Goal: Task Accomplishment & Management: Use online tool/utility

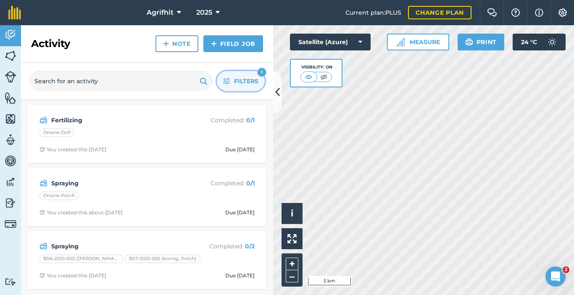
click at [246, 87] on button "Filters 1" at bounding box center [241, 81] width 48 height 20
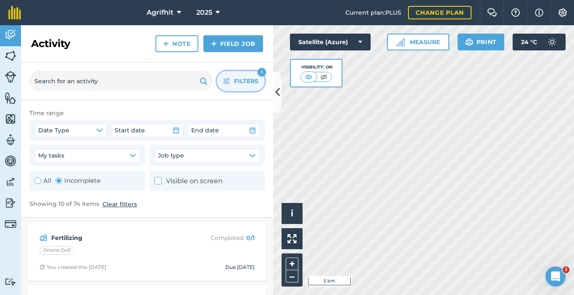
click at [235, 84] on span "Filters" at bounding box center [246, 80] width 24 height 9
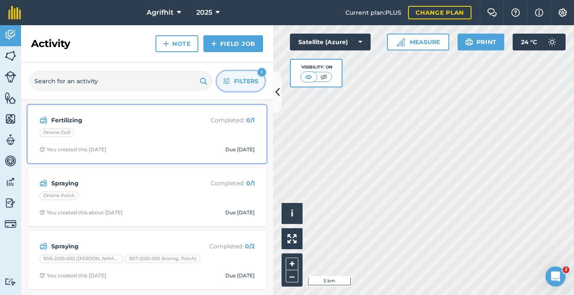
click at [230, 140] on div "Fertilizing Completed : 0 / 1 Onions Dolf You created this [DATE] Due [DATE]" at bounding box center [147, 134] width 229 height 48
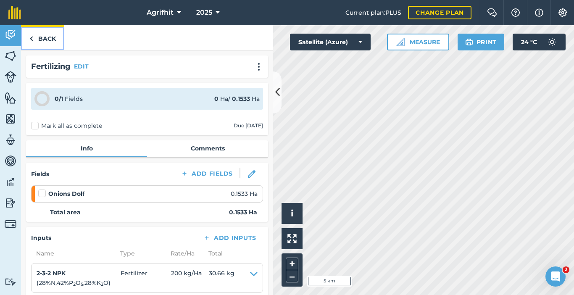
click at [47, 40] on link "Back" at bounding box center [42, 37] width 43 height 25
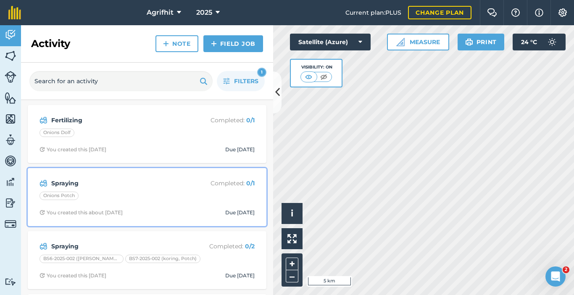
click at [158, 198] on div "Onions Potch" at bounding box center [146, 197] width 215 height 11
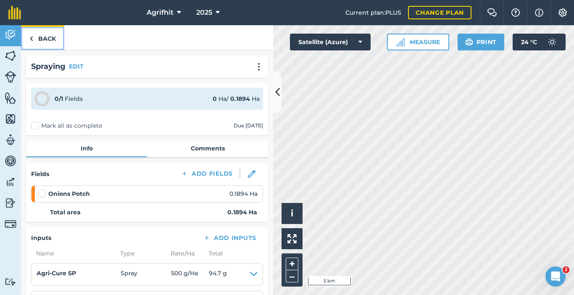
click at [45, 42] on link "Back" at bounding box center [42, 37] width 43 height 25
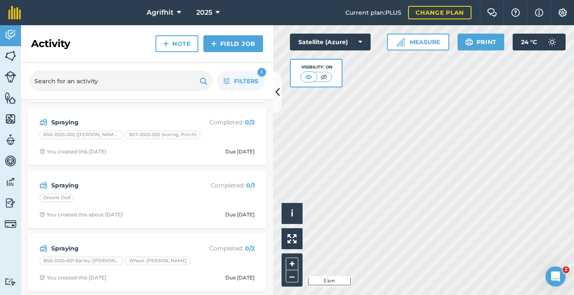
scroll to position [126, 0]
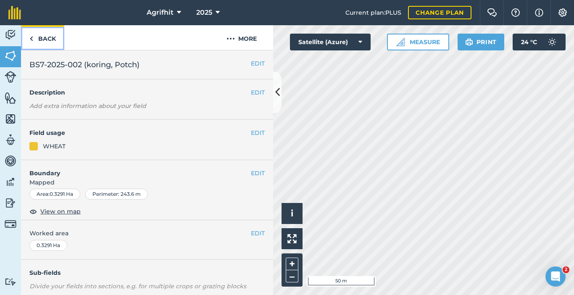
click at [37, 37] on link "Back" at bounding box center [42, 37] width 43 height 25
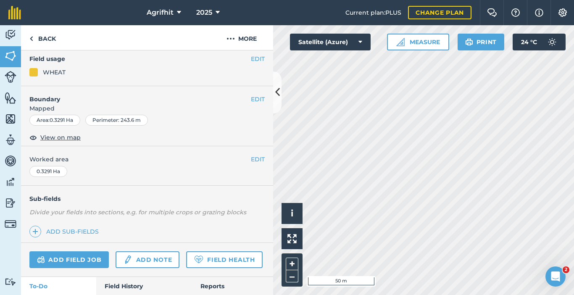
scroll to position [132, 0]
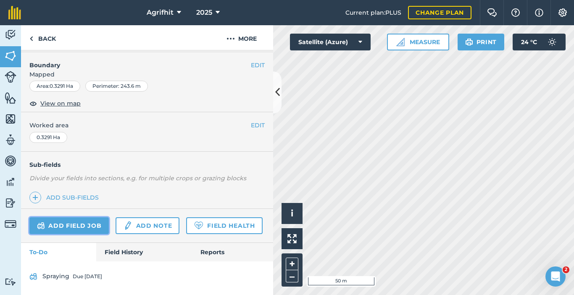
click at [66, 217] on link "Add field job" at bounding box center [68, 225] width 79 height 17
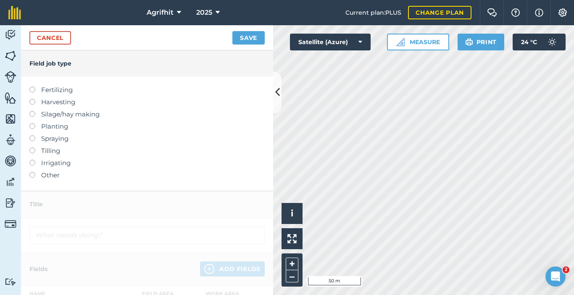
click at [33, 135] on label at bounding box center [35, 135] width 12 height 0
type input "Spraying"
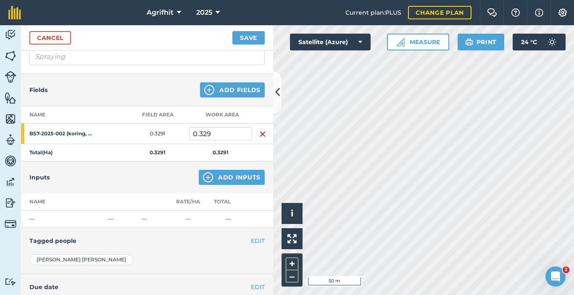
scroll to position [132, 0]
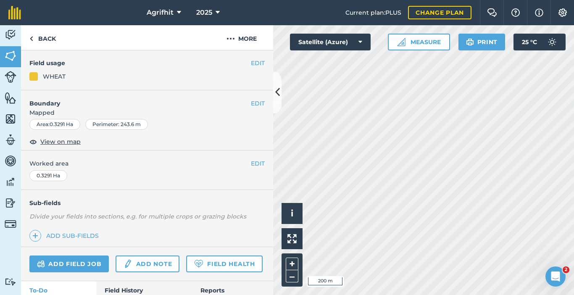
scroll to position [132, 0]
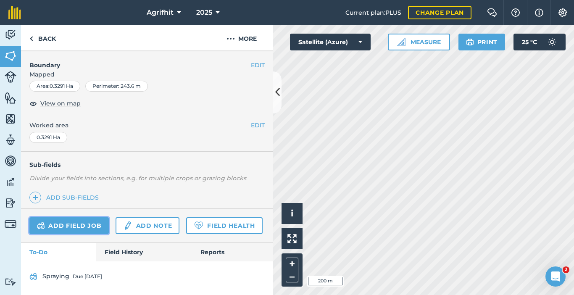
click at [76, 217] on link "Add field job" at bounding box center [68, 225] width 79 height 17
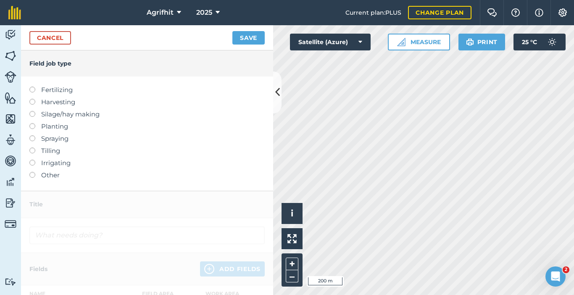
click at [33, 135] on label at bounding box center [35, 135] width 12 height 0
type input "Spraying"
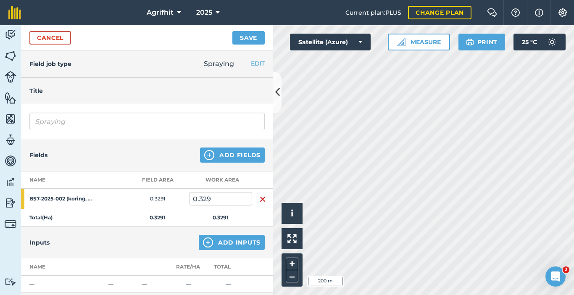
scroll to position [42, 0]
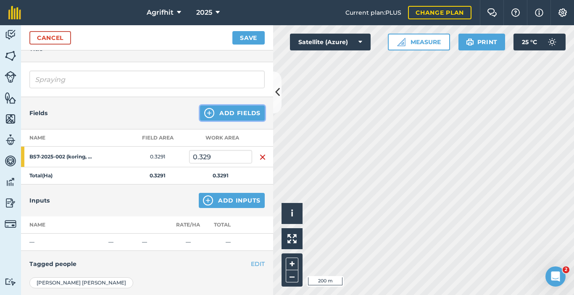
click at [243, 116] on button "Add Fields" at bounding box center [232, 112] width 65 height 15
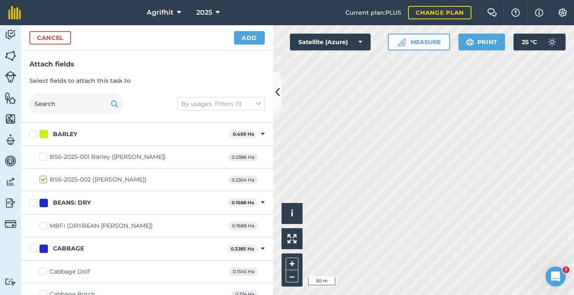
checkbox input "true"
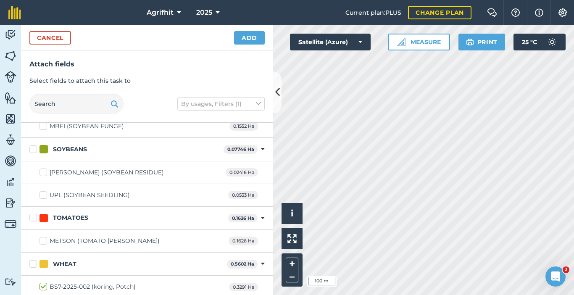
scroll to position [607, 0]
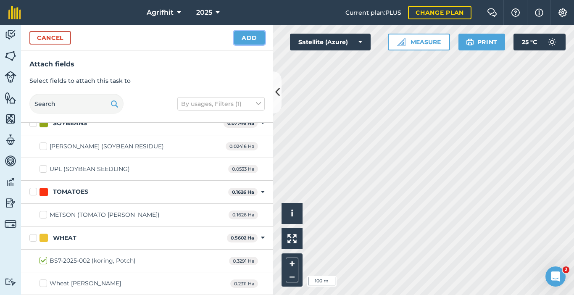
click at [253, 39] on button "Add" at bounding box center [249, 37] width 31 height 13
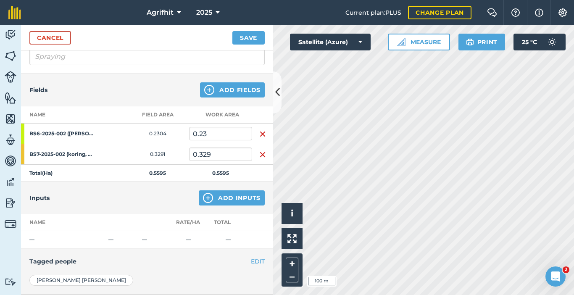
scroll to position [84, 0]
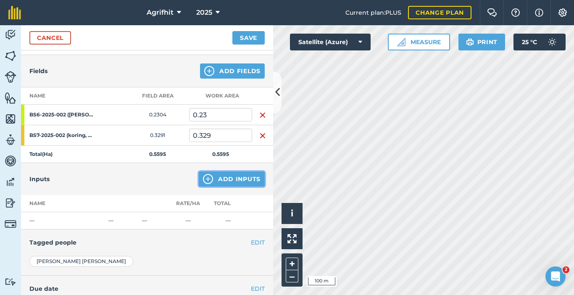
click at [228, 179] on button "Add Inputs" at bounding box center [232, 178] width 66 height 15
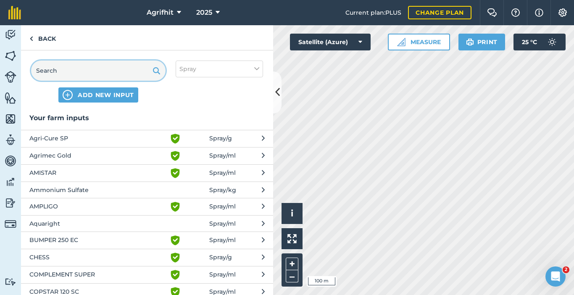
click at [90, 72] on input "text" at bounding box center [98, 71] width 134 height 20
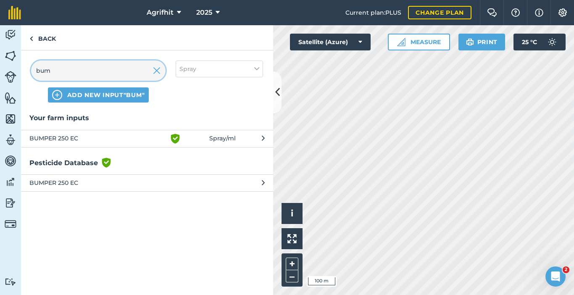
type input "bum"
click at [78, 138] on span "BUMPER 250 EC" at bounding box center [97, 139] width 137 height 10
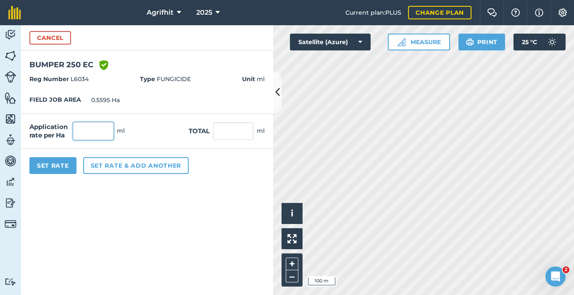
click at [94, 135] on input "text" at bounding box center [93, 131] width 40 height 18
type input "500"
type input "279.75"
click at [59, 168] on button "Set Rate" at bounding box center [52, 165] width 47 height 17
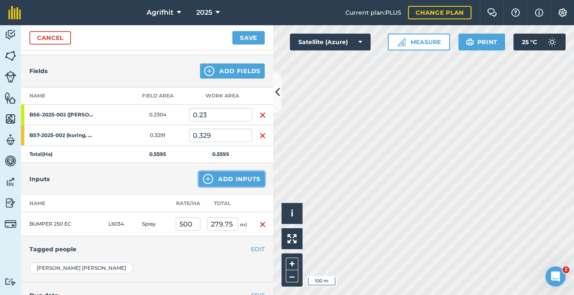
click at [237, 177] on button "Add Inputs" at bounding box center [232, 178] width 66 height 15
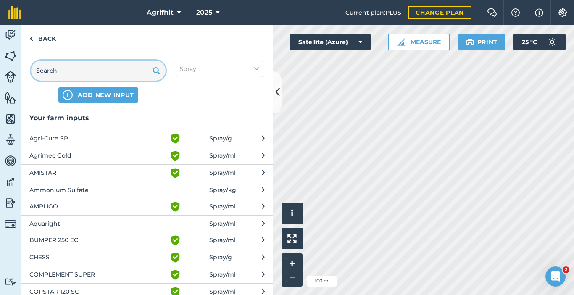
click at [98, 73] on input "text" at bounding box center [98, 71] width 134 height 20
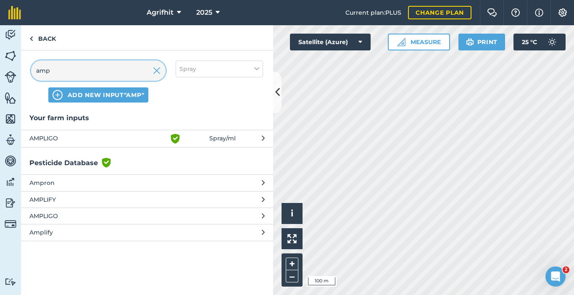
type input "amp"
click at [71, 141] on span "AMPLIGO" at bounding box center [97, 139] width 137 height 10
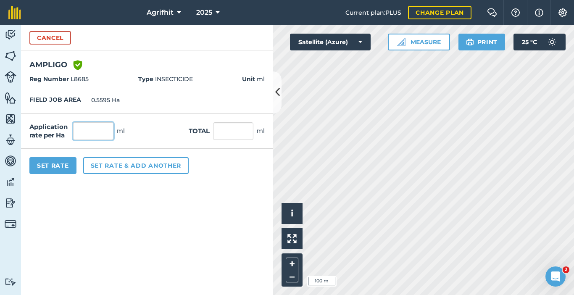
click at [91, 131] on input "text" at bounding box center [93, 131] width 40 height 18
type input "150"
type input "83.925"
click at [61, 165] on button "Set Rate" at bounding box center [52, 165] width 47 height 17
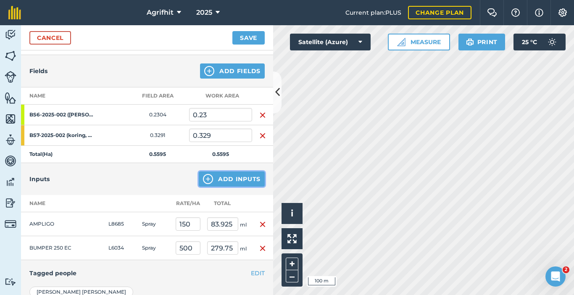
click at [229, 182] on button "Add Inputs" at bounding box center [232, 178] width 66 height 15
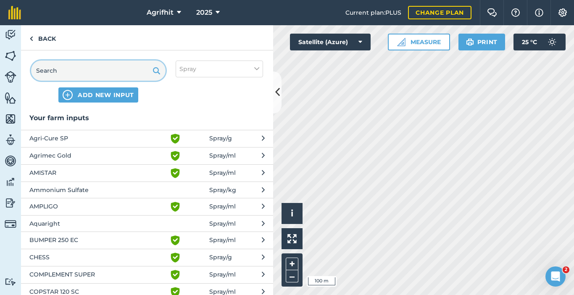
click at [125, 70] on input "text" at bounding box center [98, 71] width 134 height 20
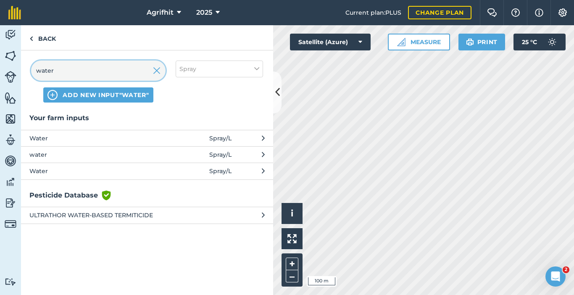
type input "water"
click at [81, 140] on span "Water" at bounding box center [97, 138] width 137 height 9
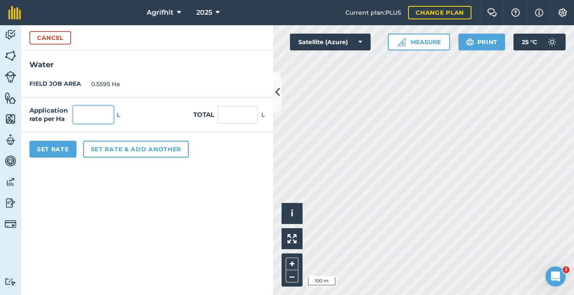
click at [96, 117] on input "text" at bounding box center [93, 115] width 40 height 18
type input "200"
type input "111.9"
click at [60, 154] on button "Set Rate" at bounding box center [52, 149] width 47 height 17
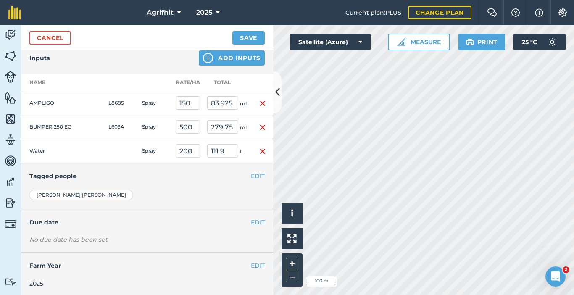
scroll to position [207, 0]
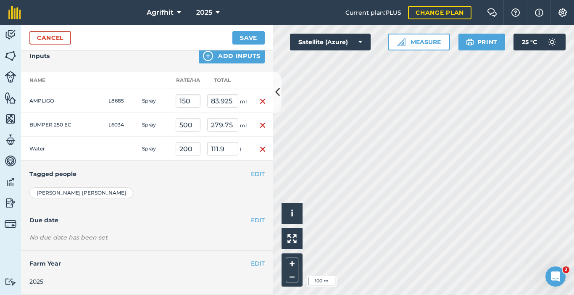
click at [82, 245] on div "No due date has been set Set date Set time" at bounding box center [147, 241] width 252 height 17
drag, startPoint x: 82, startPoint y: 236, endPoint x: 84, endPoint y: 232, distance: 4.9
click at [84, 234] on div "No due date has been set" at bounding box center [146, 237] width 235 height 8
click at [253, 219] on button "EDIT" at bounding box center [258, 220] width 14 height 9
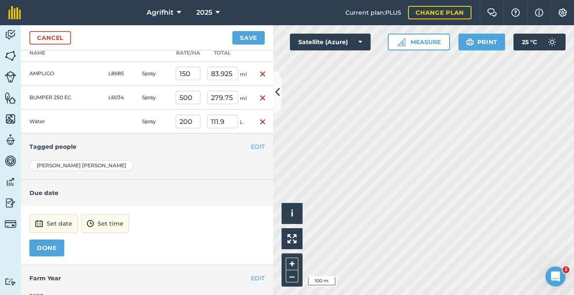
scroll to position [249, 0]
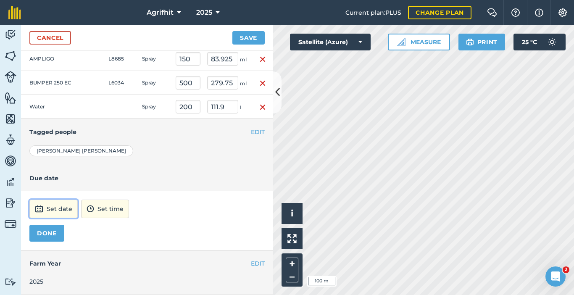
click at [62, 204] on button "Set date" at bounding box center [53, 209] width 48 height 18
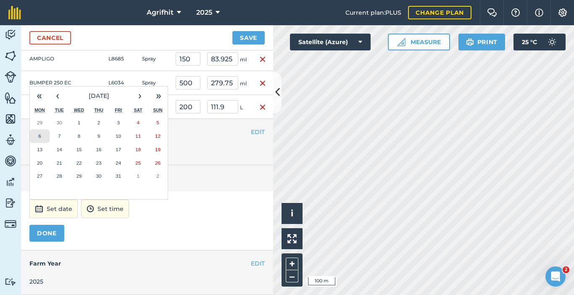
click at [41, 138] on button "6" at bounding box center [40, 135] width 20 height 13
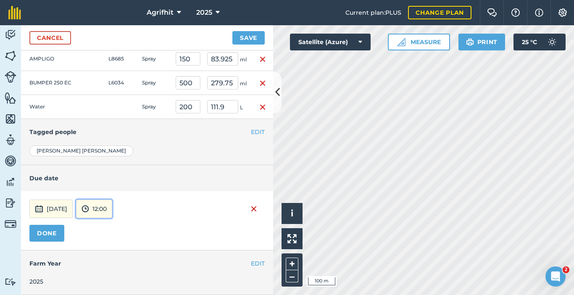
click at [112, 213] on button "12:00" at bounding box center [94, 209] width 36 height 18
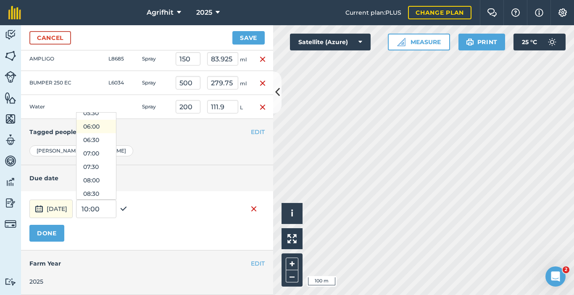
scroll to position [168, 0]
click at [110, 168] on button "08:00" at bounding box center [95, 166] width 39 height 13
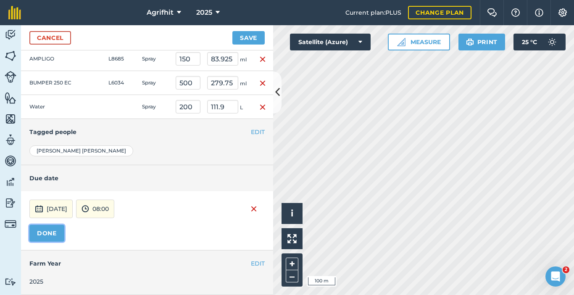
click at [52, 232] on button "DONE" at bounding box center [46, 233] width 35 height 17
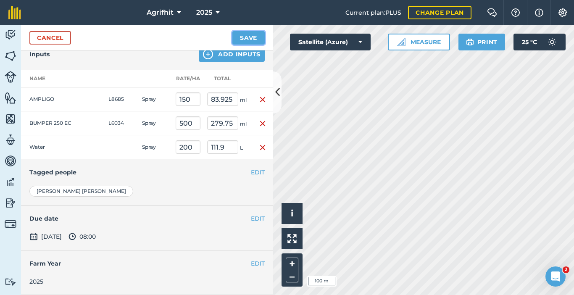
click at [255, 38] on button "Save" at bounding box center [248, 37] width 32 height 13
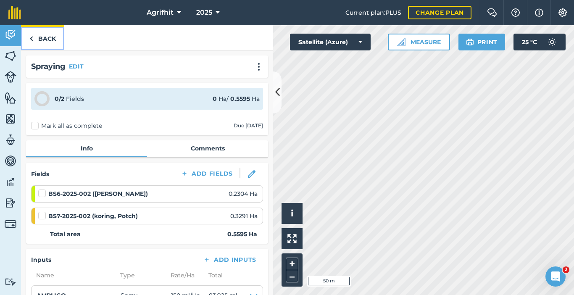
click at [47, 41] on link "Back" at bounding box center [42, 37] width 43 height 25
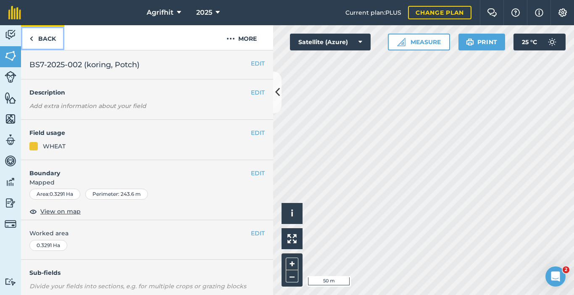
click at [55, 42] on link "Back" at bounding box center [42, 37] width 43 height 25
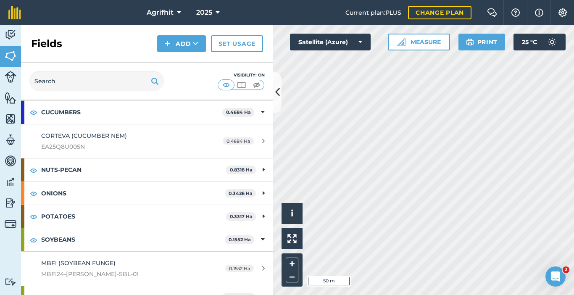
scroll to position [210, 0]
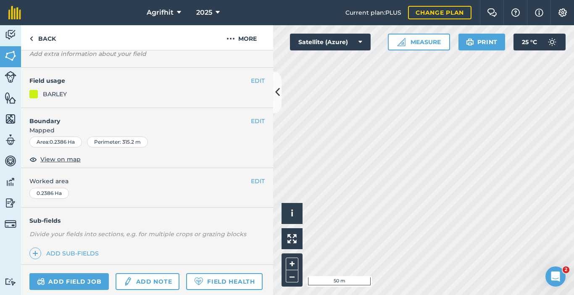
scroll to position [132, 0]
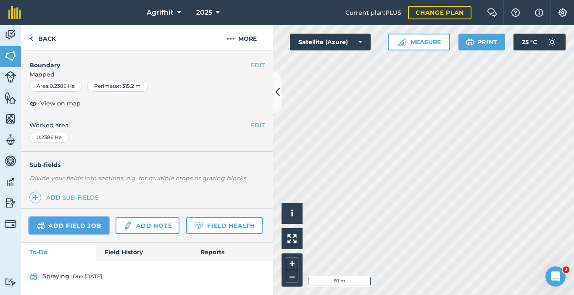
click at [77, 217] on link "Add field job" at bounding box center [68, 225] width 79 height 17
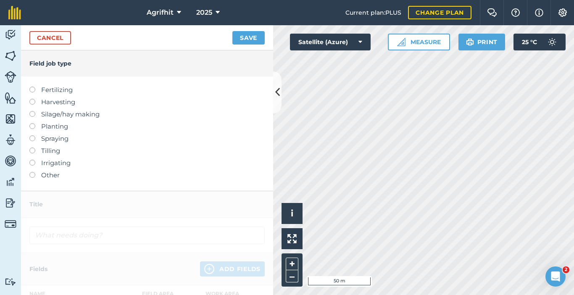
click at [34, 135] on label at bounding box center [35, 135] width 12 height 0
type input "Spraying"
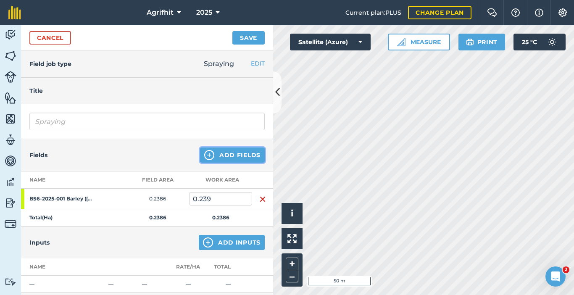
click at [241, 157] on button "Add Fields" at bounding box center [232, 154] width 65 height 15
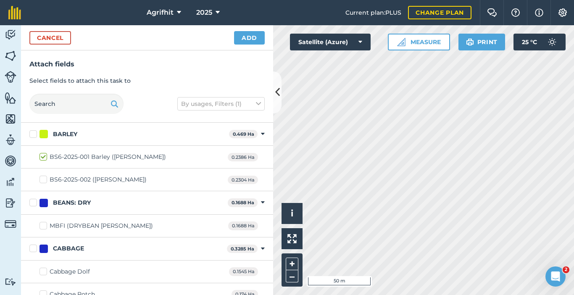
checkbox input "true"
click at [252, 39] on button "Add" at bounding box center [249, 37] width 31 height 13
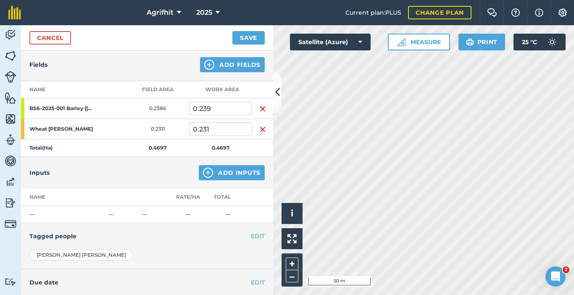
scroll to position [126, 0]
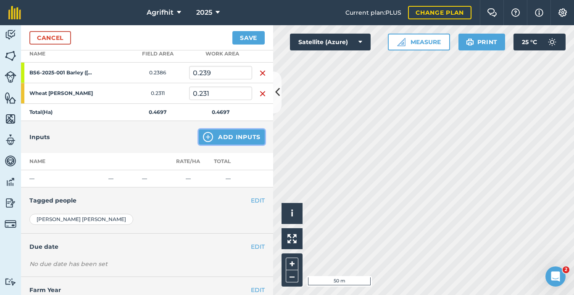
click at [225, 139] on button "Add Inputs" at bounding box center [232, 136] width 66 height 15
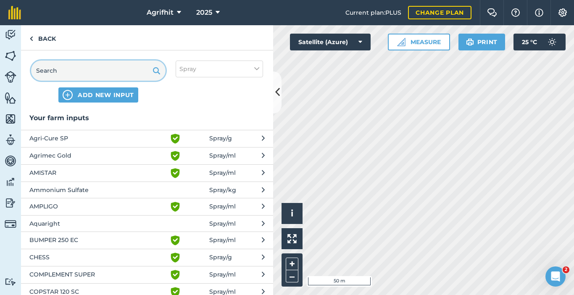
click at [86, 66] on input "text" at bounding box center [98, 71] width 134 height 20
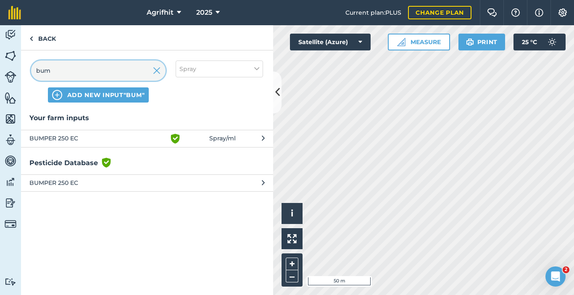
type input "bum"
click at [66, 137] on span "BUMPER 250 EC" at bounding box center [97, 139] width 137 height 10
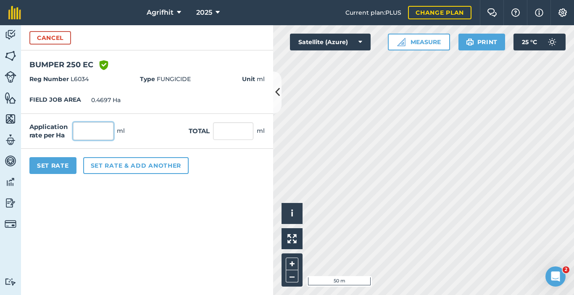
click at [96, 137] on input "text" at bounding box center [93, 131] width 40 height 18
type input "500"
click at [60, 167] on button "Set Rate" at bounding box center [52, 165] width 47 height 17
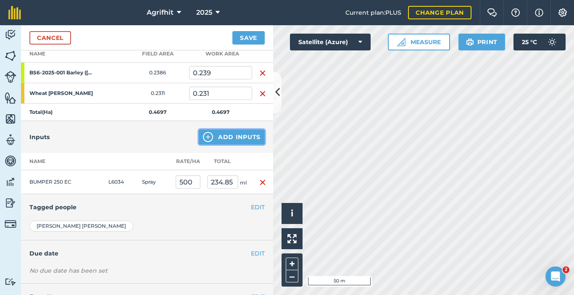
click at [214, 137] on button "Add Inputs" at bounding box center [232, 136] width 66 height 15
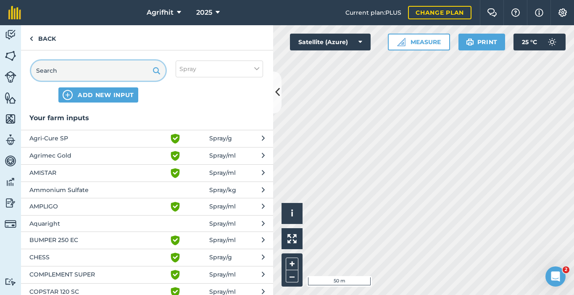
click at [103, 71] on input "text" at bounding box center [98, 71] width 134 height 20
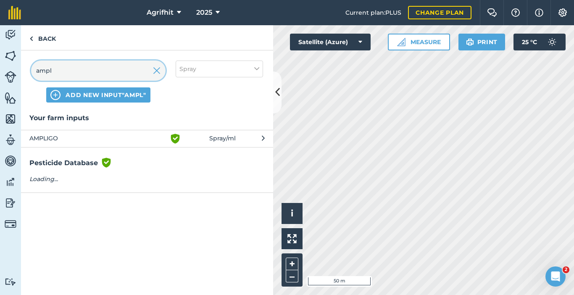
type input "ampl"
click at [77, 140] on span "AMPLIGO" at bounding box center [97, 139] width 137 height 10
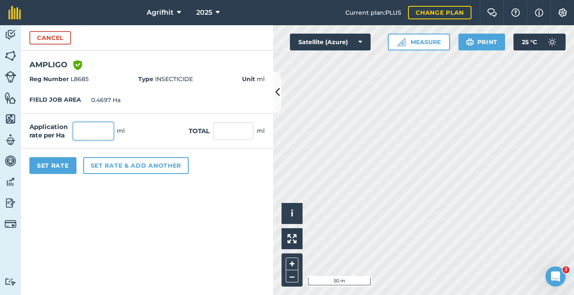
click at [90, 131] on input "text" at bounding box center [93, 131] width 40 height 18
type input "150"
type input "70.455"
click at [53, 163] on button "Set Rate" at bounding box center [52, 165] width 47 height 17
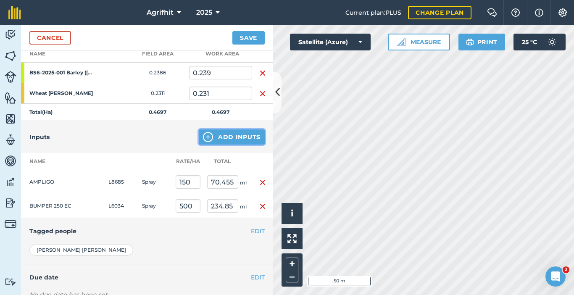
click at [218, 142] on button "Add Inputs" at bounding box center [232, 136] width 66 height 15
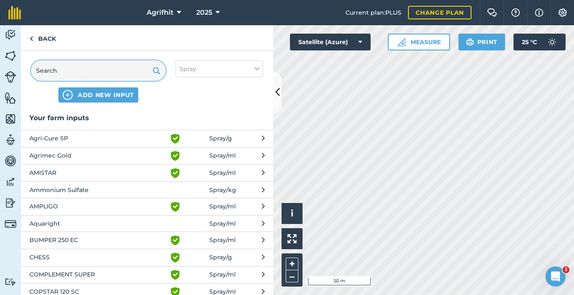
click at [114, 73] on input "text" at bounding box center [98, 71] width 134 height 20
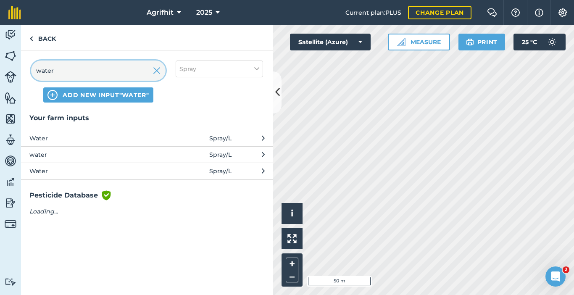
type input "water"
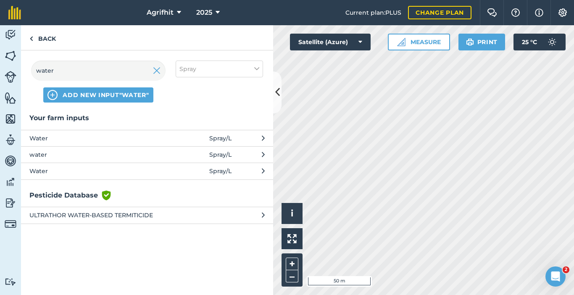
click at [99, 141] on span "Water" at bounding box center [97, 138] width 137 height 9
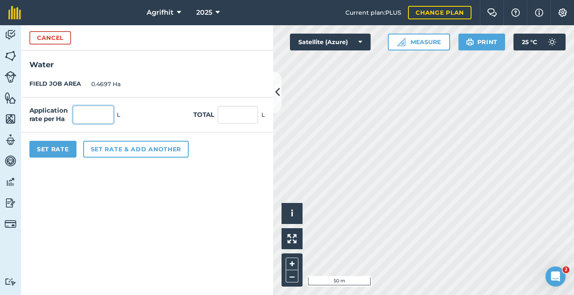
click at [92, 112] on input "text" at bounding box center [93, 115] width 40 height 18
type input "200"
type input "93.94"
click at [58, 150] on button "Set Rate" at bounding box center [52, 149] width 47 height 17
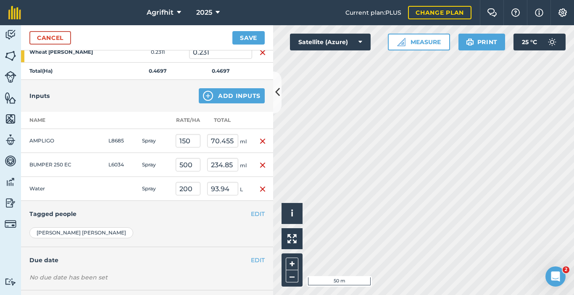
scroll to position [207, 0]
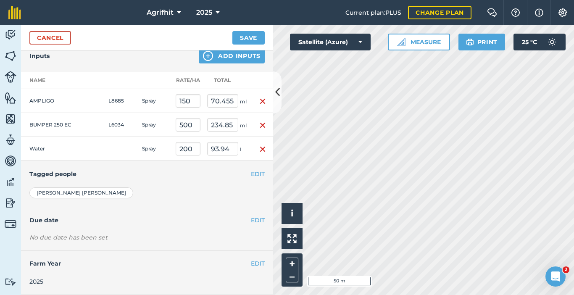
click at [71, 241] on div "No due date has been set" at bounding box center [146, 237] width 235 height 8
click at [251, 223] on button "EDIT" at bounding box center [258, 220] width 14 height 9
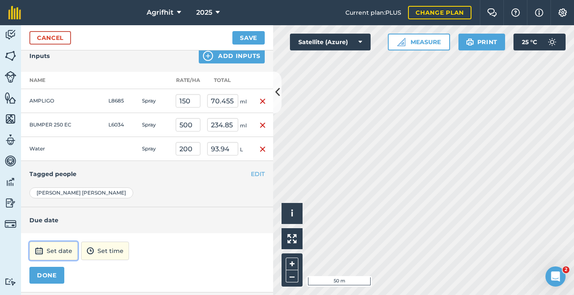
click at [67, 247] on button "Set date" at bounding box center [53, 251] width 48 height 18
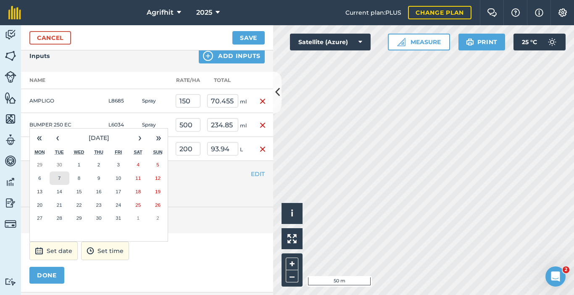
click at [63, 176] on button "7" at bounding box center [60, 177] width 20 height 13
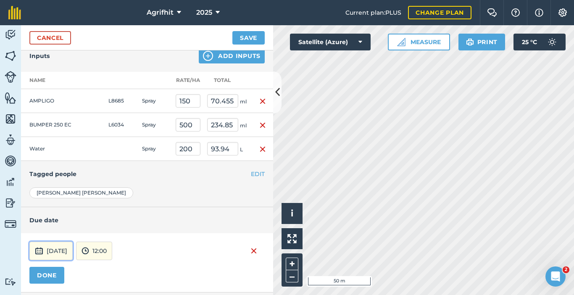
click at [69, 253] on button "7th Oct 2025" at bounding box center [50, 251] width 43 height 18
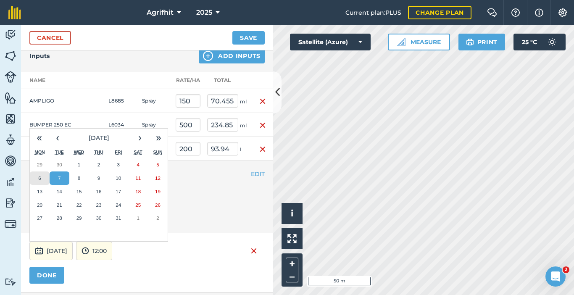
click at [39, 178] on abbr "6" at bounding box center [39, 177] width 3 height 5
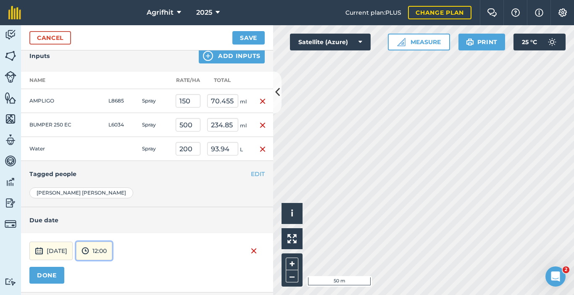
click at [112, 254] on button "12:00" at bounding box center [94, 251] width 36 height 18
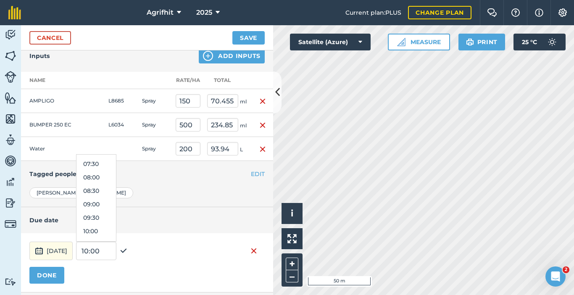
scroll to position [198, 0]
click at [116, 180] on button "08:00" at bounding box center [95, 177] width 39 height 13
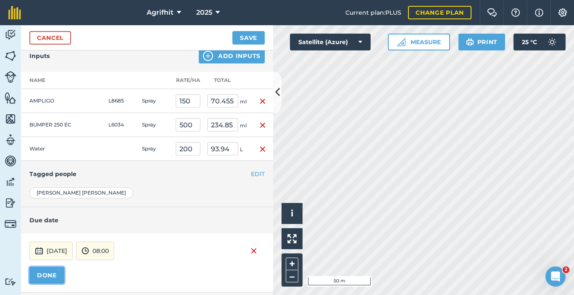
click at [52, 277] on button "DONE" at bounding box center [46, 275] width 35 height 17
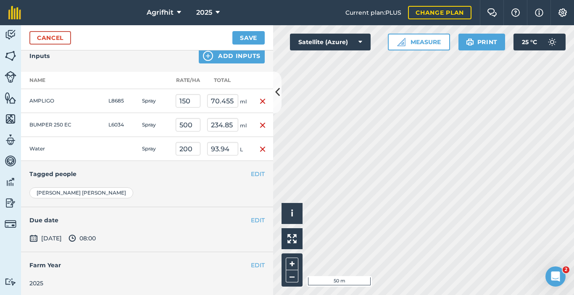
scroll to position [209, 0]
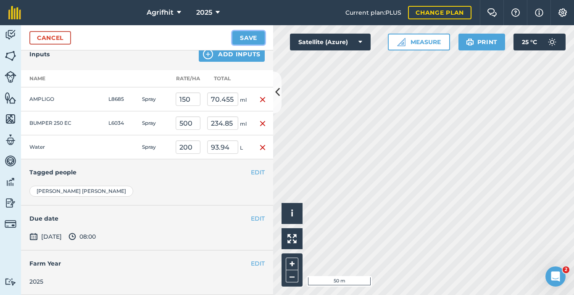
click at [247, 36] on button "Save" at bounding box center [248, 37] width 32 height 13
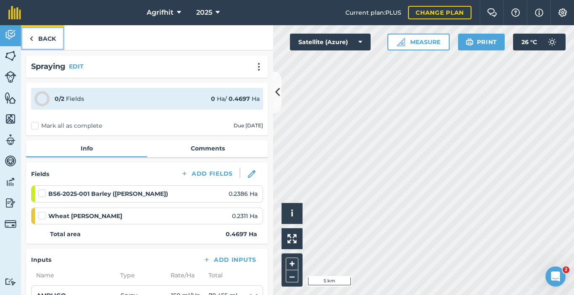
click at [47, 38] on link "Back" at bounding box center [42, 37] width 43 height 25
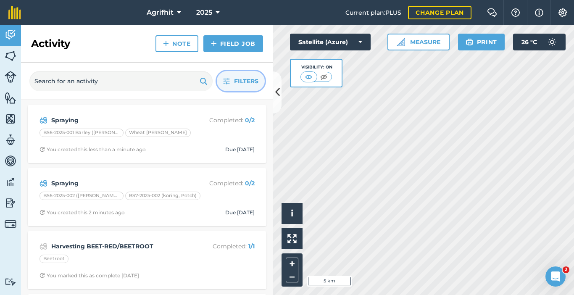
click at [241, 78] on span "Filters" at bounding box center [246, 80] width 24 height 9
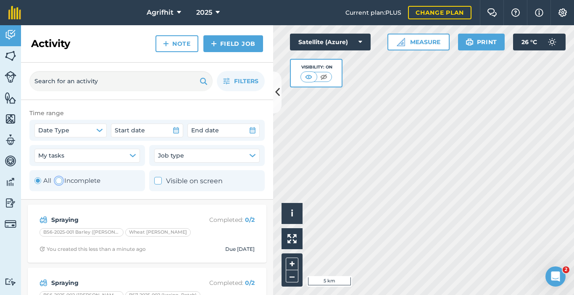
click at [61, 183] on div "Toggle Activity" at bounding box center [58, 180] width 7 height 7
radio input "false"
radio input "true"
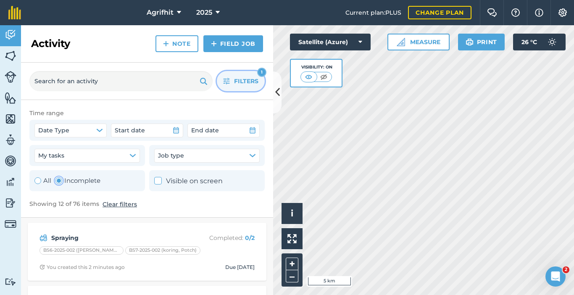
click at [245, 88] on button "Filters 1" at bounding box center [241, 81] width 48 height 20
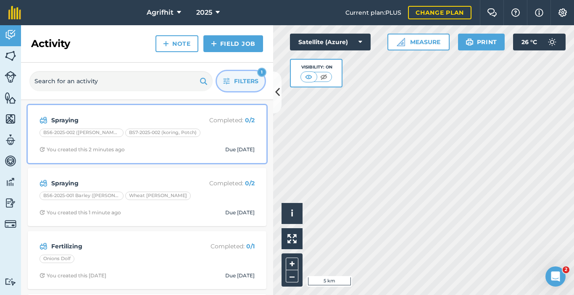
click at [172, 150] on span "You created this 2 minutes ago Due in 3 days" at bounding box center [146, 149] width 215 height 7
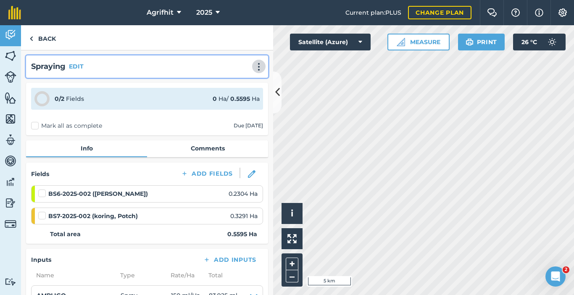
click at [254, 70] on img at bounding box center [259, 67] width 10 height 8
click at [233, 85] on link "Print" at bounding box center [241, 84] width 54 height 17
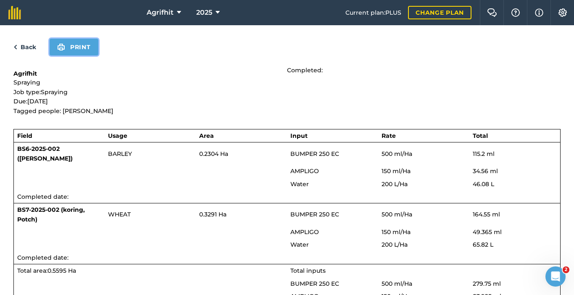
click at [84, 47] on button "Print" at bounding box center [74, 47] width 49 height 17
click at [29, 49] on link "Back" at bounding box center [24, 47] width 23 height 10
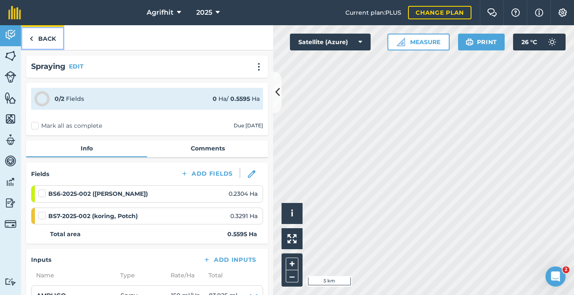
click at [55, 42] on link "Back" at bounding box center [42, 37] width 43 height 25
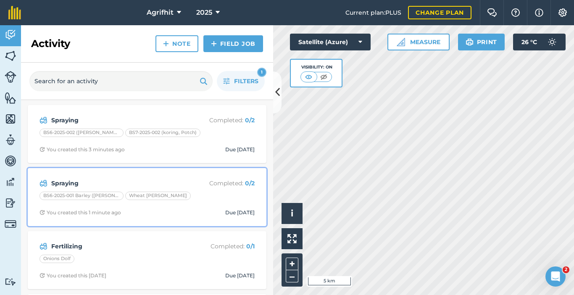
click at [140, 184] on strong "Spraying" at bounding box center [117, 183] width 133 height 9
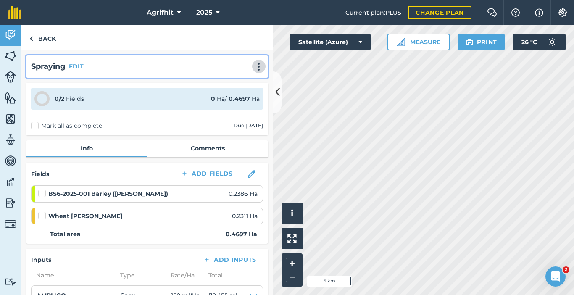
click at [254, 68] on img at bounding box center [259, 67] width 10 height 8
click at [223, 82] on link "Print" at bounding box center [241, 84] width 54 height 17
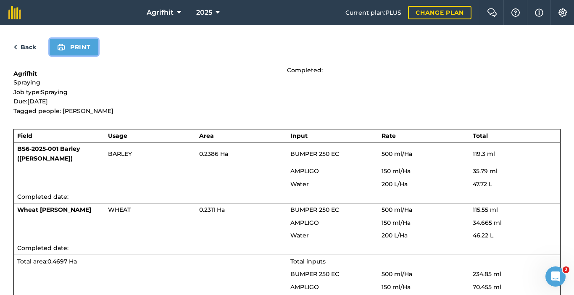
click at [78, 47] on button "Print" at bounding box center [74, 47] width 49 height 17
click at [27, 52] on div "Back Print" at bounding box center [286, 47] width 547 height 17
click at [26, 47] on link "Back" at bounding box center [24, 47] width 23 height 10
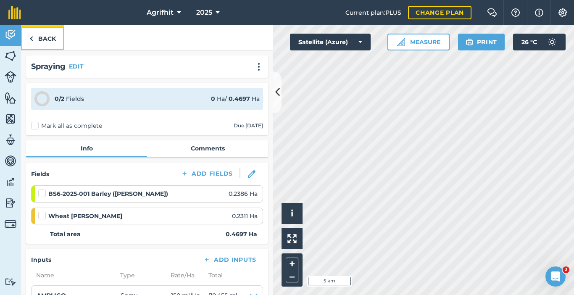
click at [50, 40] on link "Back" at bounding box center [42, 37] width 43 height 25
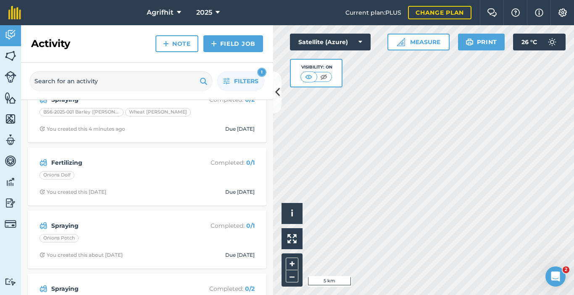
scroll to position [84, 0]
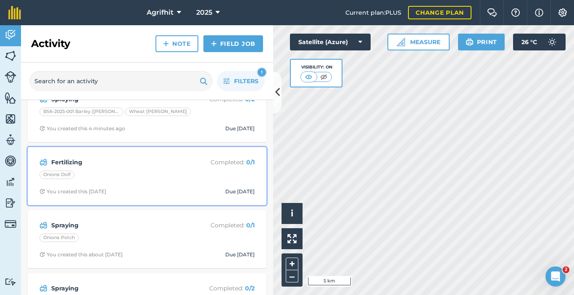
click at [165, 162] on strong "Fertilizing" at bounding box center [117, 162] width 133 height 9
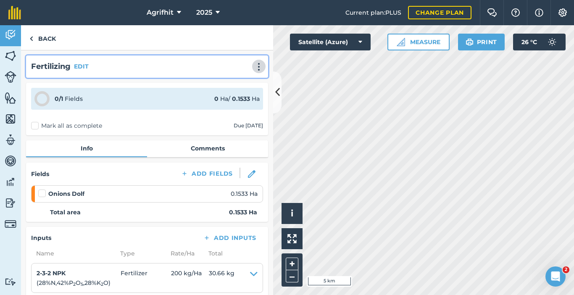
click at [255, 68] on img at bounding box center [259, 67] width 10 height 8
click at [231, 84] on link "Print" at bounding box center [241, 84] width 54 height 17
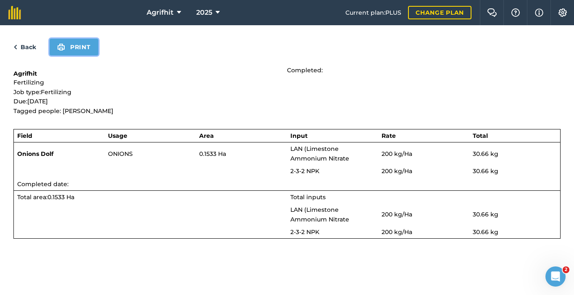
click at [77, 43] on button "Print" at bounding box center [74, 47] width 49 height 17
click at [26, 43] on link "Back" at bounding box center [24, 47] width 23 height 10
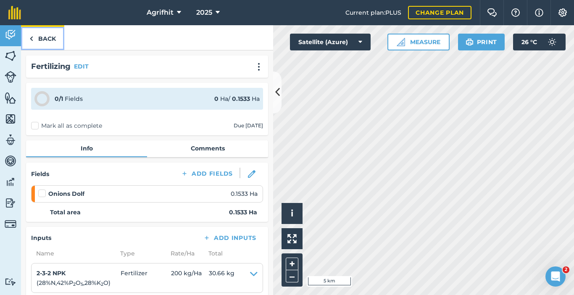
click at [50, 35] on link "Back" at bounding box center [42, 37] width 43 height 25
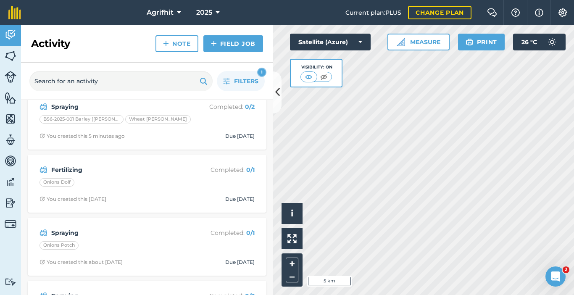
scroll to position [84, 0]
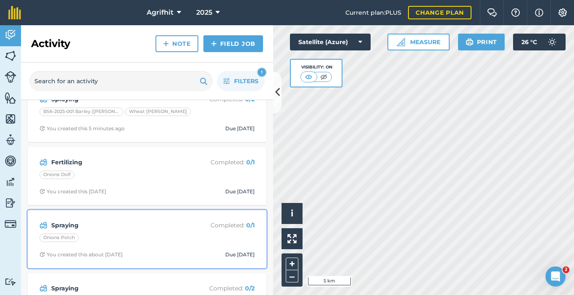
click at [153, 232] on div "Spraying Completed : 0 / 1 Onions Potch You created this about [DATE] Due [DATE]" at bounding box center [147, 239] width 229 height 48
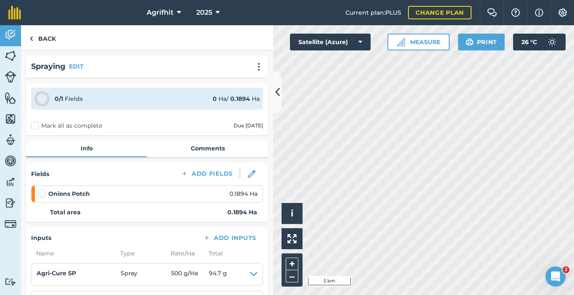
click at [253, 73] on div "Spraying EDIT" at bounding box center [147, 66] width 242 height 22
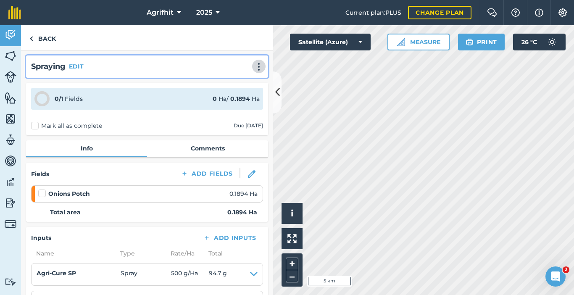
click at [257, 65] on img at bounding box center [259, 67] width 10 height 8
click at [236, 84] on link "Print" at bounding box center [241, 84] width 54 height 17
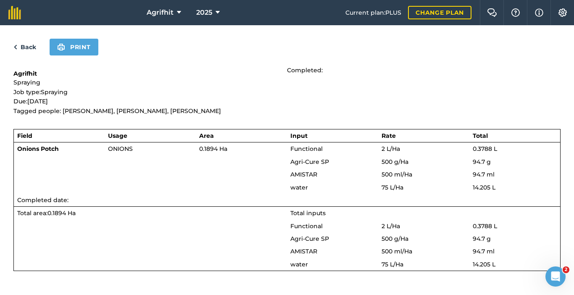
click at [27, 47] on link "Back" at bounding box center [24, 47] width 23 height 10
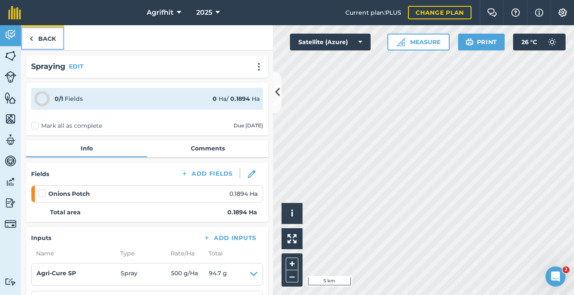
click at [29, 38] on img at bounding box center [31, 39] width 4 height 10
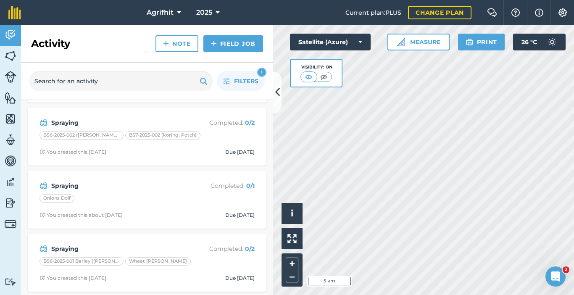
scroll to position [252, 0]
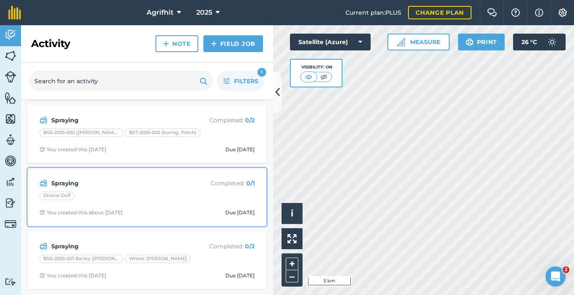
click at [128, 194] on div "Onions Dolf" at bounding box center [146, 197] width 215 height 11
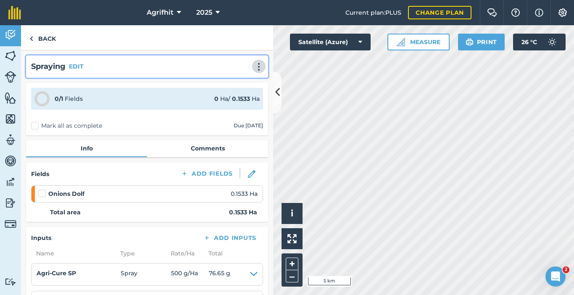
click at [254, 66] on img at bounding box center [259, 67] width 10 height 8
click at [238, 85] on link "Print" at bounding box center [241, 84] width 54 height 17
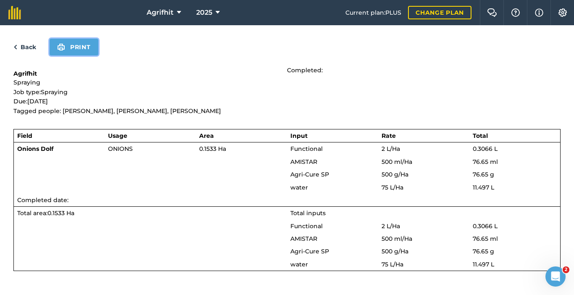
click at [89, 44] on button "Print" at bounding box center [74, 47] width 49 height 17
click at [18, 49] on link "Back" at bounding box center [24, 47] width 23 height 10
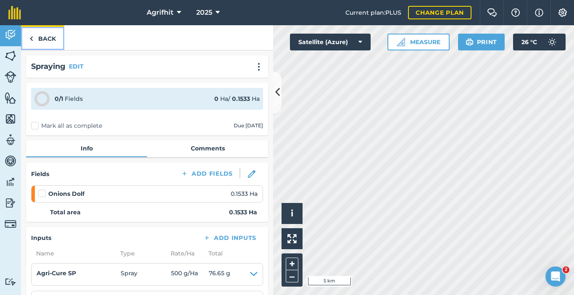
click at [41, 39] on link "Back" at bounding box center [42, 37] width 43 height 25
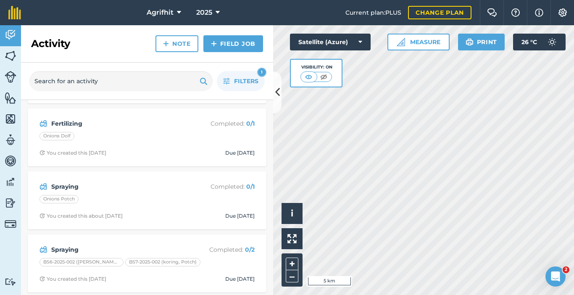
scroll to position [126, 0]
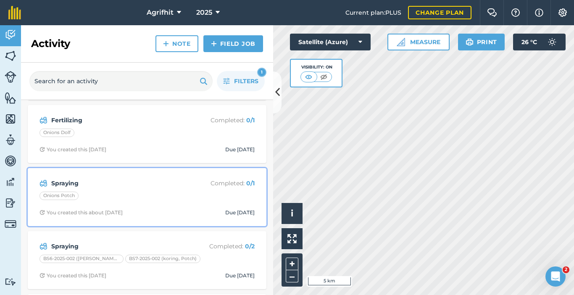
click at [100, 196] on div "Onions Potch" at bounding box center [146, 197] width 215 height 11
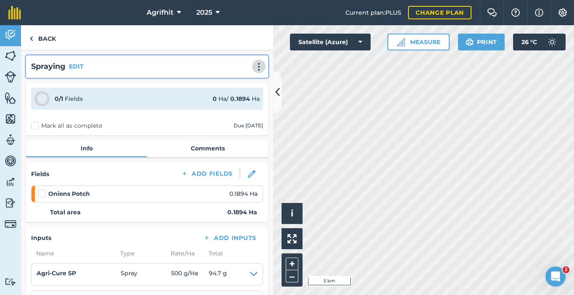
click at [254, 70] on img at bounding box center [259, 67] width 10 height 8
click at [234, 86] on link "Print" at bounding box center [241, 84] width 54 height 17
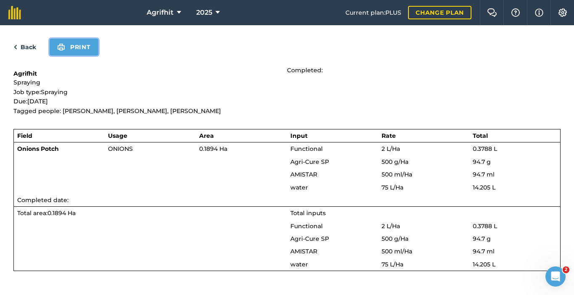
click at [81, 51] on button "Print" at bounding box center [74, 47] width 49 height 17
click at [78, 44] on button "Print" at bounding box center [74, 47] width 49 height 17
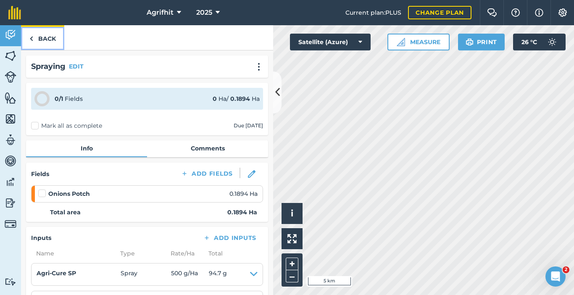
click at [47, 38] on link "Back" at bounding box center [42, 37] width 43 height 25
